Goal: Understand site structure: Understand site structure

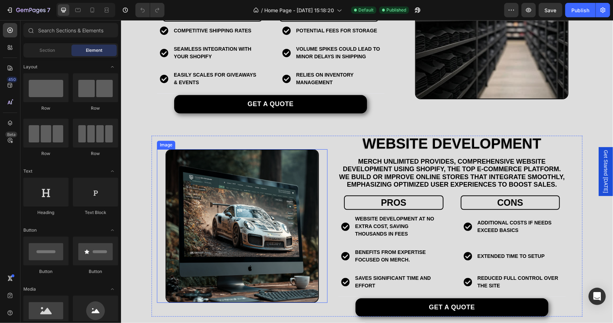
scroll to position [1175, 0]
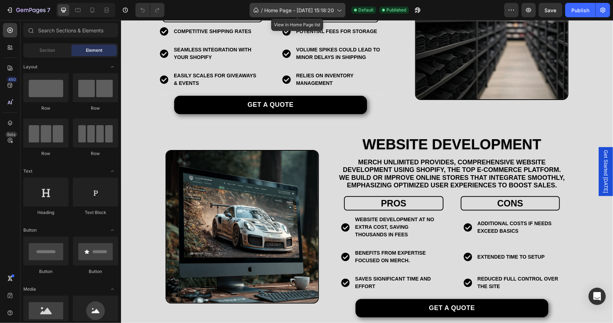
click at [319, 4] on div "/ Home Page - Aug 2, 15:18:20" at bounding box center [298, 10] width 96 height 14
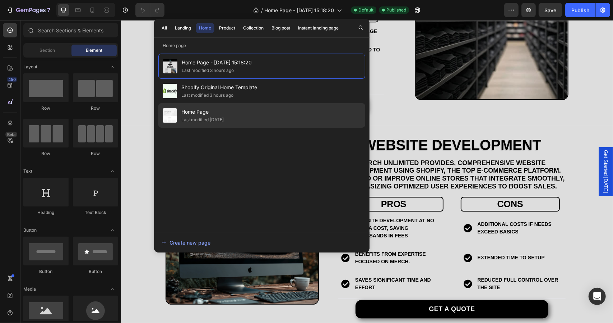
click at [224, 110] on span "Home Page" at bounding box center [202, 111] width 42 height 9
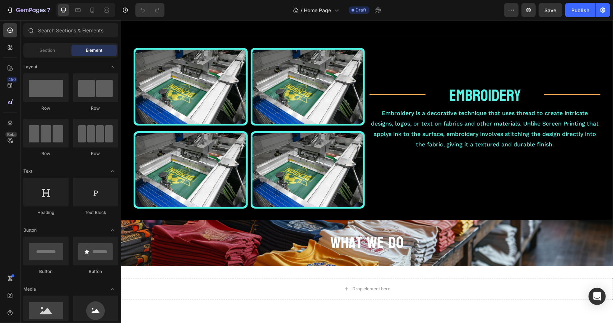
scroll to position [742, 0]
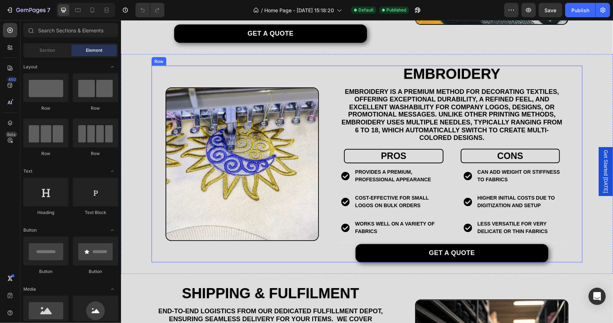
scroll to position [826, 0]
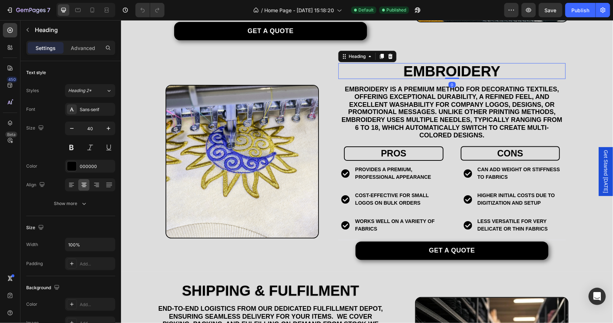
click at [435, 70] on h2 "EMBROIDERY" at bounding box center [451, 71] width 227 height 16
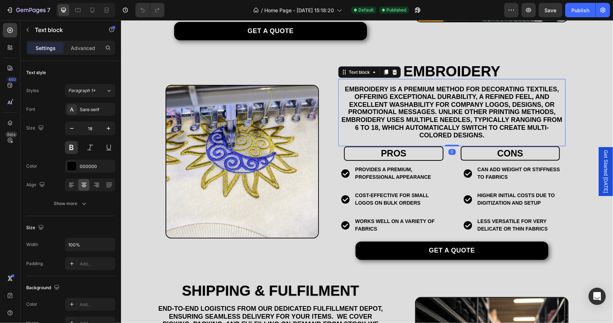
click at [425, 97] on p "Embroidery is a premium method for decorating textiles, offering exceptional du…" at bounding box center [452, 112] width 226 height 54
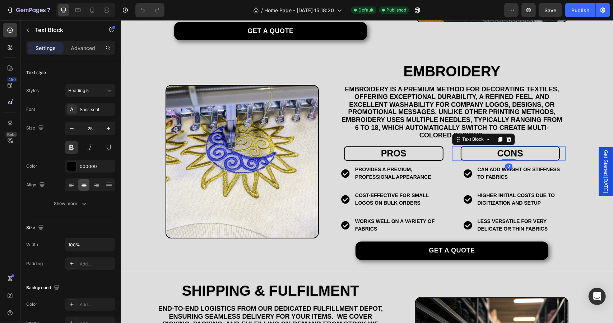
click at [462, 149] on p "cons" at bounding box center [510, 153] width 97 height 12
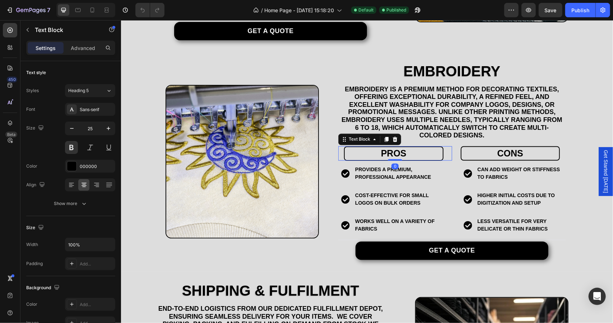
click at [420, 149] on p "pros" at bounding box center [393, 153] width 97 height 12
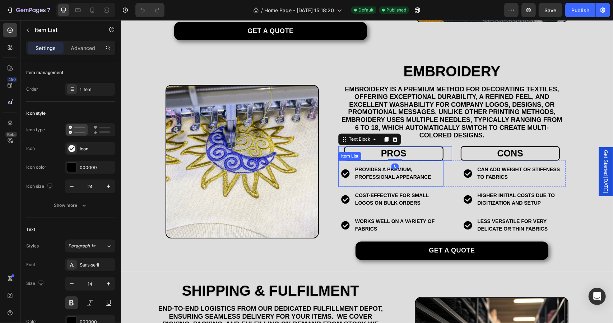
click at [414, 169] on p "Provides a premium, professional appearance" at bounding box center [397, 173] width 84 height 15
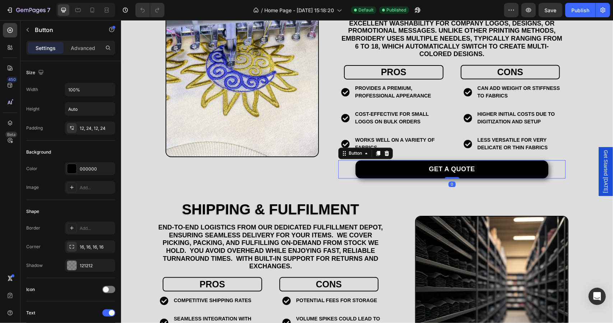
scroll to position [934, 0]
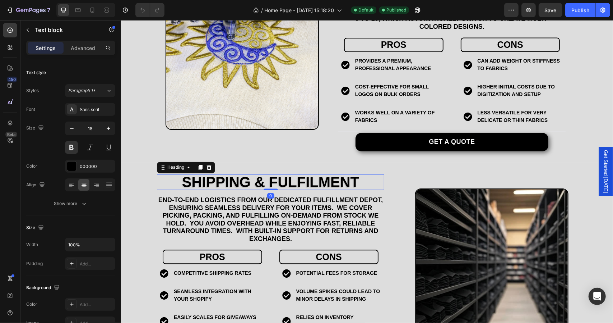
click at [293, 188] on h2 "Shipping & Fulfilment" at bounding box center [270, 182] width 227 height 16
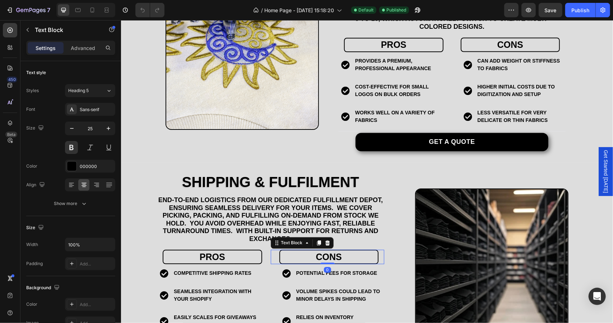
click at [272, 254] on div "cons Text Block 0" at bounding box center [327, 256] width 114 height 15
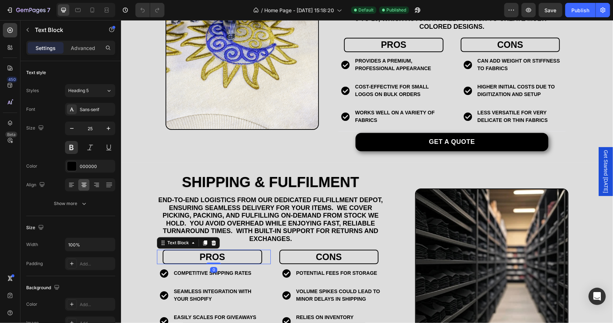
click at [263, 251] on div "pros Text Block 0" at bounding box center [214, 256] width 114 height 15
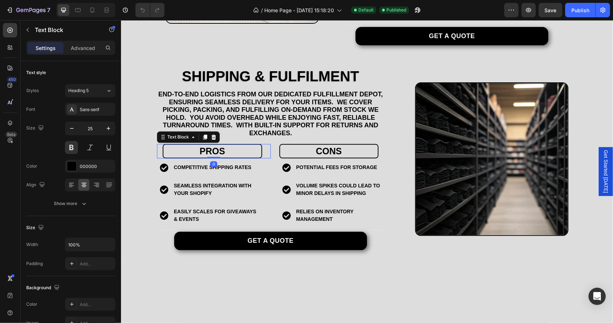
scroll to position [1042, 0]
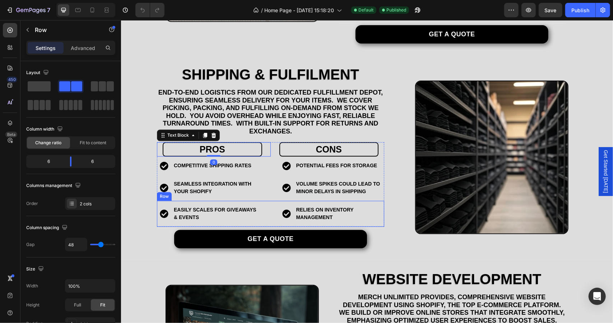
click at [269, 210] on div "Easily scales for giveaways & events Item List Relies on inventory management I…" at bounding box center [270, 213] width 227 height 26
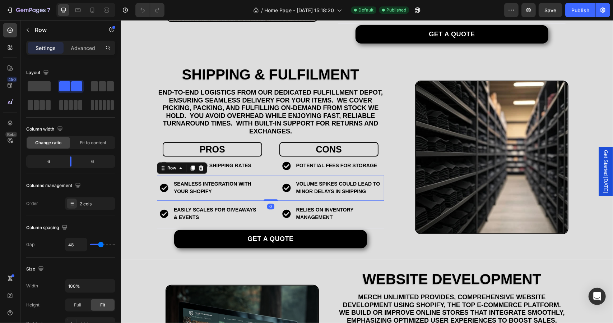
click at [269, 198] on div "Seamless integration with your Shopify Item List volume spikes could lead to mi…" at bounding box center [270, 187] width 227 height 26
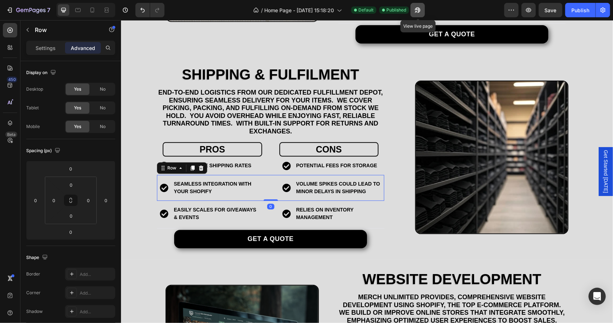
click at [415, 8] on icon "button" at bounding box center [417, 9] width 7 height 7
